Goal: Information Seeking & Learning: Learn about a topic

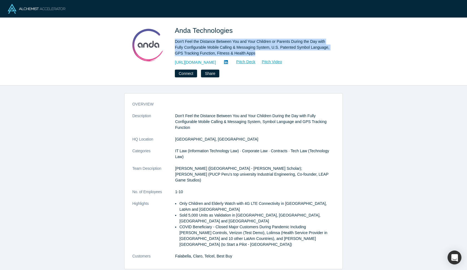
drag, startPoint x: 175, startPoint y: 40, endPoint x: 291, endPoint y: 50, distance: 116.4
click at [291, 50] on div "Don't Feel the Distance Between You and Your Children or Parents During the Day…" at bounding box center [253, 48] width 156 height 18
copy div "Don't Feel the Distance Between You and Your Children or Parents During the Day…"
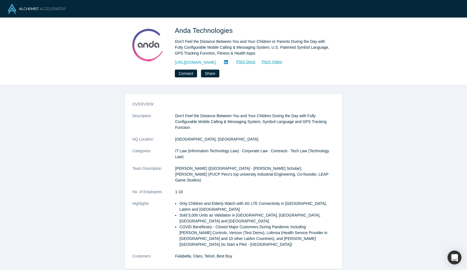
click at [179, 28] on span "Anda Technologies" at bounding box center [205, 31] width 60 height 8
drag, startPoint x: 172, startPoint y: 28, endPoint x: 235, endPoint y: 28, distance: 62.6
click at [235, 28] on div "Anda Technologies Don't Feel the Distance Between You and Your Children or Pare…" at bounding box center [233, 52] width 219 height 52
copy span "Anda Technologies"
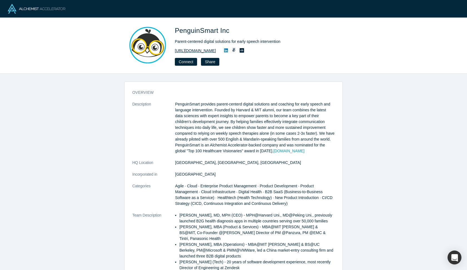
click at [216, 49] on link "[URL][DOMAIN_NAME]" at bounding box center [195, 51] width 41 height 6
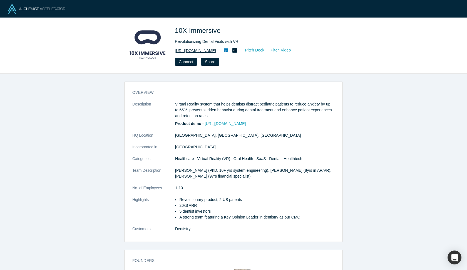
click at [216, 52] on link "https://www.10ximmersive.com/dental" at bounding box center [195, 51] width 41 height 6
